Goal: Navigation & Orientation: Understand site structure

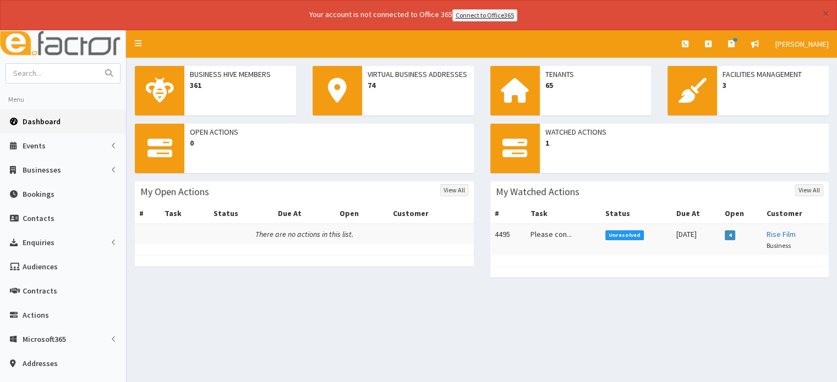
click at [202, 301] on div "Business Hive Members 361 Virtual Business Addresses 74 Tenants 65 Facilities M…" at bounding box center [482, 275] width 710 height 434
click at [185, 283] on div "Open Actions 0 My Open Actions View All # Task Status Due At Open Customer Ther…" at bounding box center [482, 206] width 710 height 165
click at [283, 303] on div "Business Hive Members 361 Virtual Business Addresses 74 Tenants 65 Facilities M…" at bounding box center [482, 275] width 710 height 434
drag, startPoint x: 167, startPoint y: 245, endPoint x: 201, endPoint y: 261, distance: 37.7
click at [167, 245] on div "# Task Status Due At Open Customer There are no actions in this list." at bounding box center [304, 230] width 339 height 52
